Goal: Information Seeking & Learning: Compare options

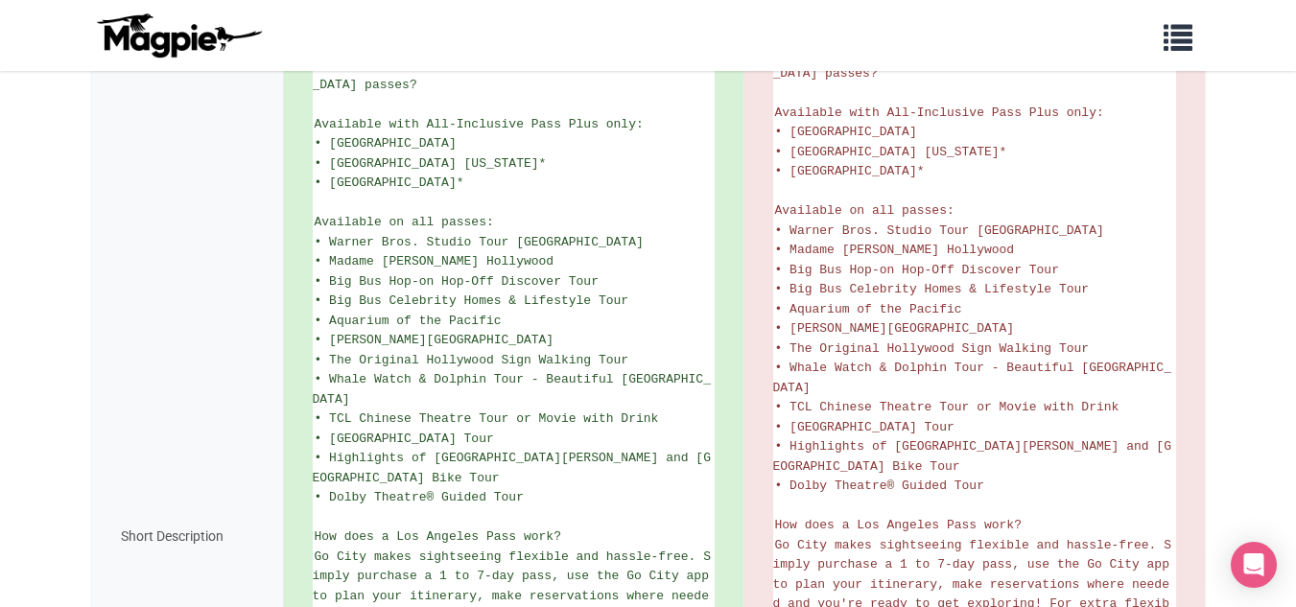
scroll to position [811, 0]
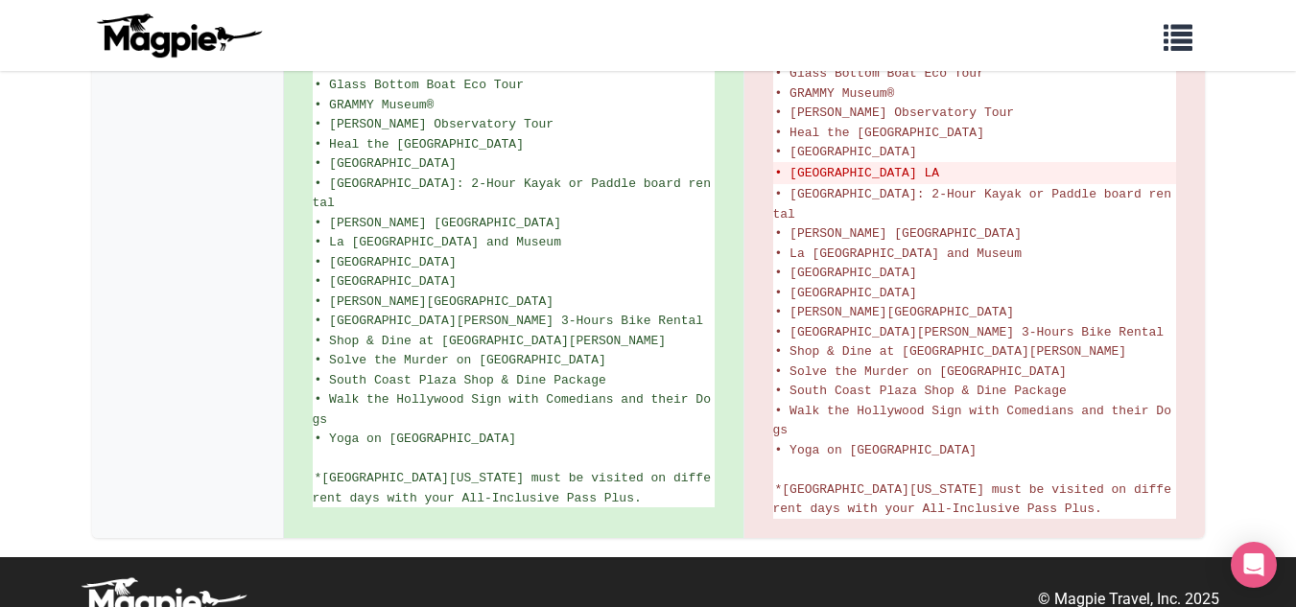
scroll to position [1598, 0]
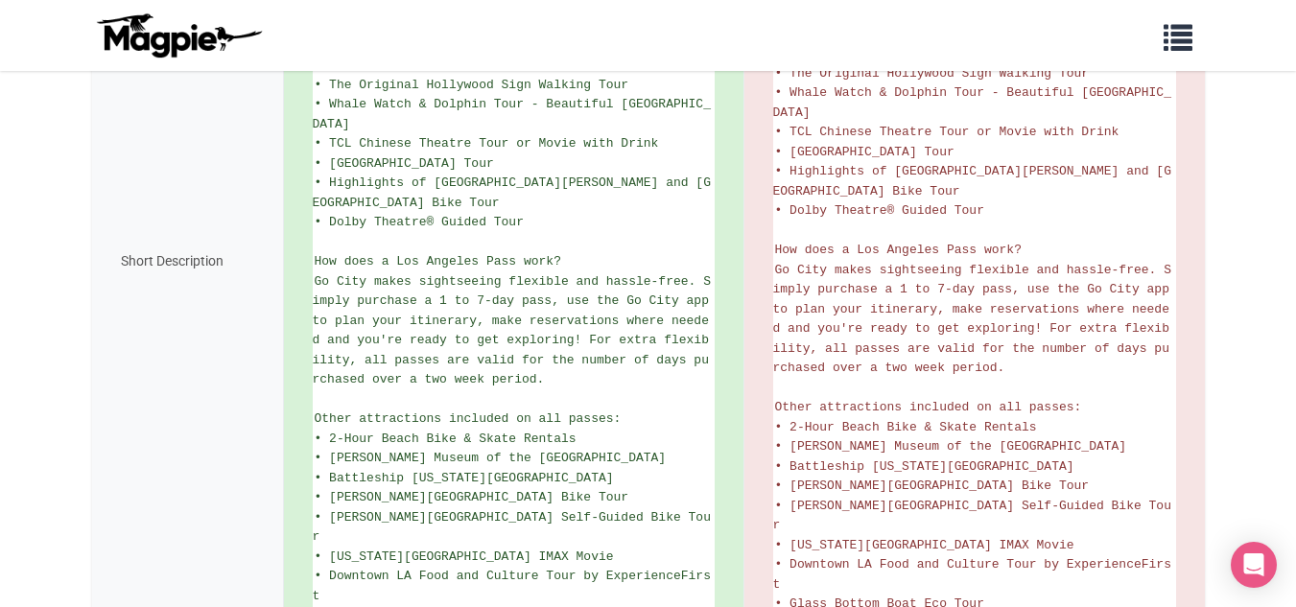
scroll to position [860, 0]
